Goal: Task Accomplishment & Management: Complete application form

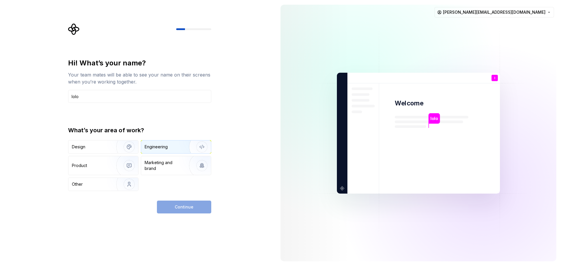
type input "lolo"
click at [186, 149] on img "button" at bounding box center [197, 146] width 37 height 39
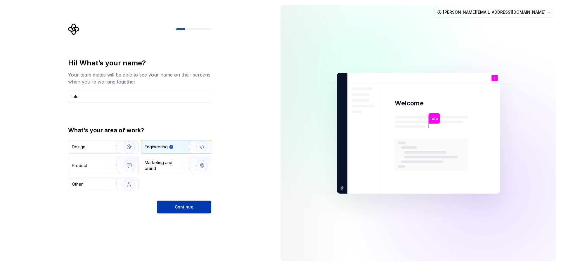
click at [179, 202] on button "Continue" at bounding box center [184, 207] width 54 height 13
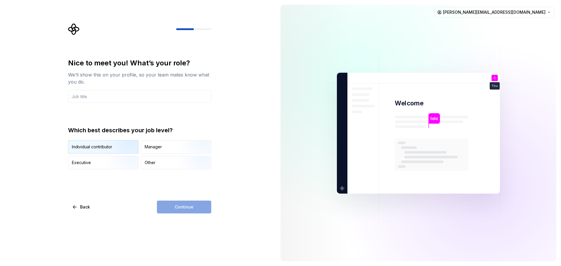
click at [111, 149] on img "button" at bounding box center [123, 154] width 37 height 39
click at [184, 209] on div "Continue" at bounding box center [184, 207] width 54 height 13
click at [139, 100] on input "text" at bounding box center [139, 96] width 143 height 13
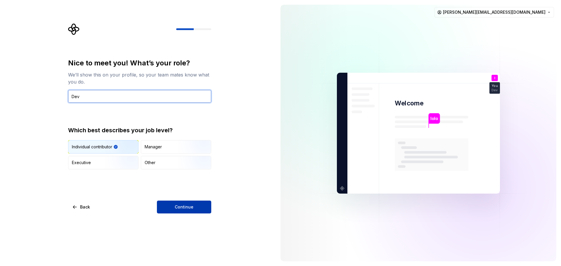
type input "Dev"
click at [192, 207] on span "Continue" at bounding box center [184, 207] width 19 height 6
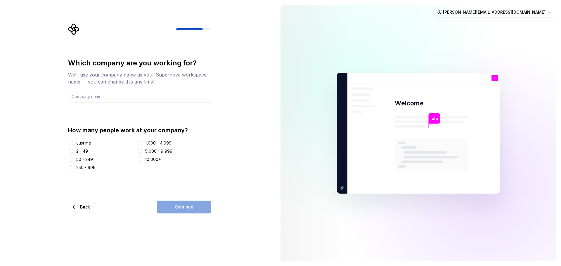
click at [86, 141] on div "Just me" at bounding box center [83, 143] width 15 height 6
click at [73, 141] on button "Just me" at bounding box center [71, 143] width 5 height 5
click at [117, 100] on input "text" at bounding box center [139, 96] width 143 height 13
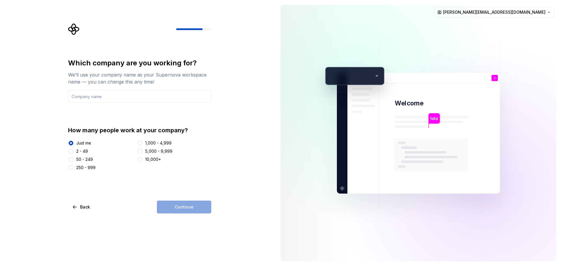
click at [188, 209] on div "Continue" at bounding box center [184, 207] width 54 height 13
click at [131, 100] on input "text" at bounding box center [139, 96] width 143 height 13
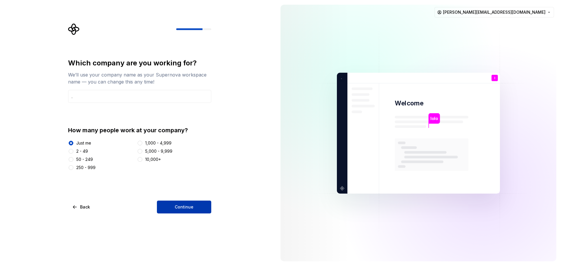
click at [174, 204] on button "Continue" at bounding box center [184, 207] width 54 height 13
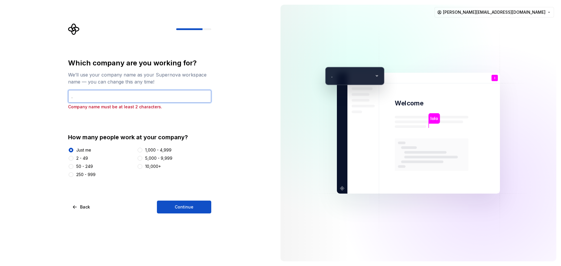
click at [124, 90] on input "." at bounding box center [139, 96] width 143 height 13
type input ".."
click at [188, 201] on button "Continue" at bounding box center [184, 207] width 54 height 13
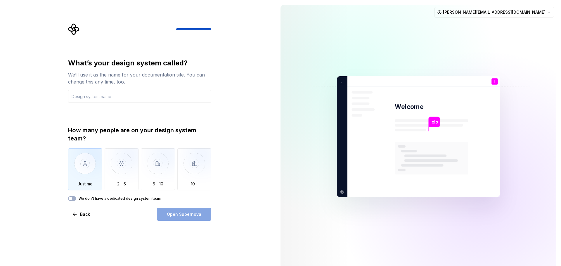
click at [83, 166] on img "button" at bounding box center [85, 167] width 34 height 39
click at [102, 98] on input "text" at bounding box center [139, 96] width 143 height 13
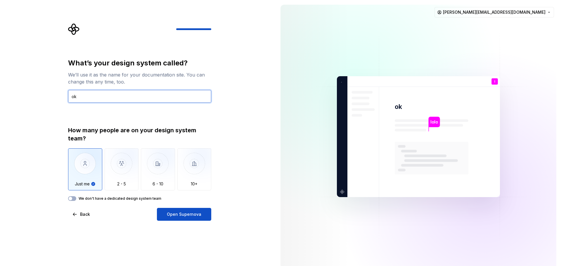
type input "ok"
click at [144, 197] on label "We don't have a dedicated design system team" at bounding box center [120, 198] width 83 height 5
click at [76, 197] on button "We don't have a dedicated design system team" at bounding box center [72, 198] width 8 height 5
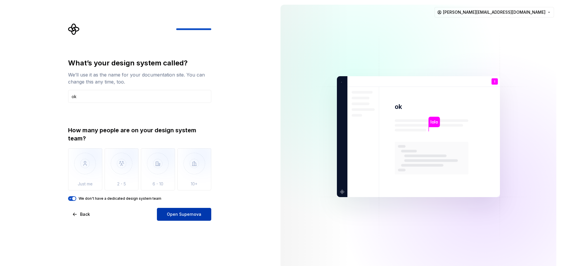
click at [175, 213] on span "Open Supernova" at bounding box center [184, 214] width 34 height 6
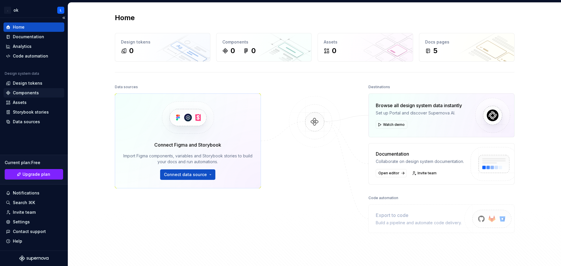
click at [52, 94] on div "Components" at bounding box center [34, 93] width 56 height 6
